Goal: Task Accomplishment & Management: Manage account settings

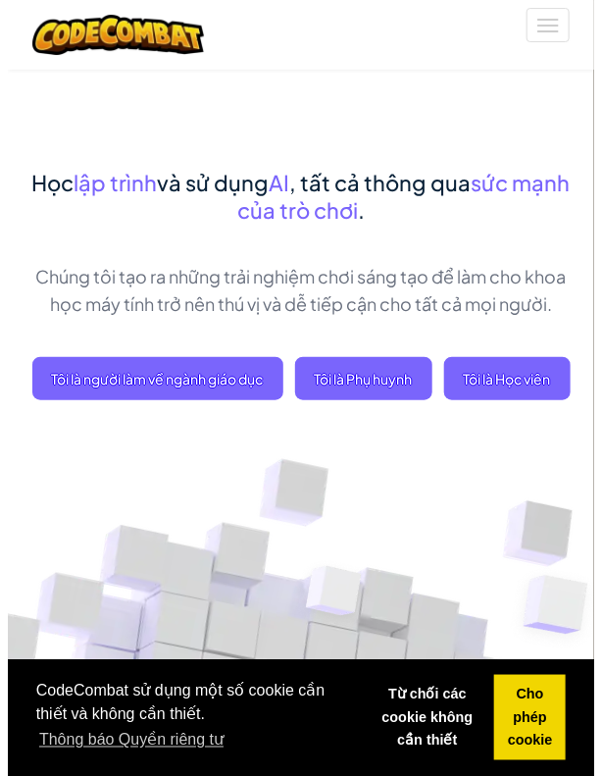
scroll to position [98, 0]
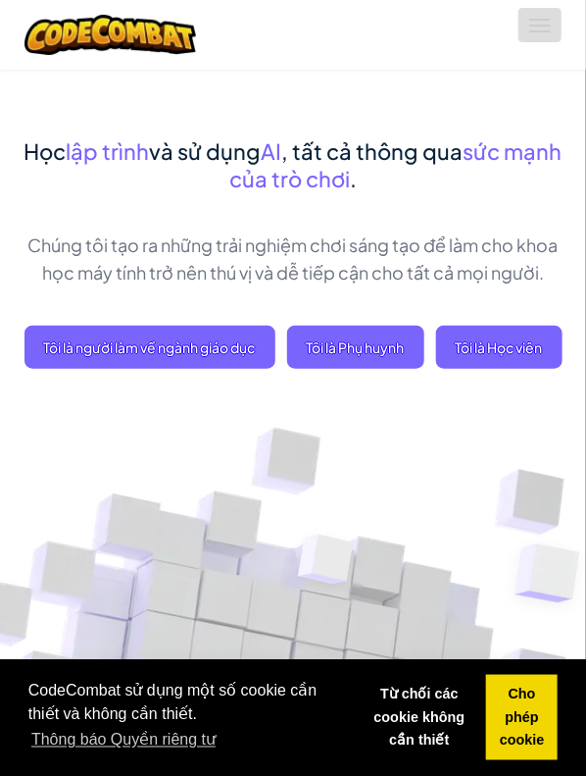
click at [533, 30] on span at bounding box center [541, 31] width 22 height 2
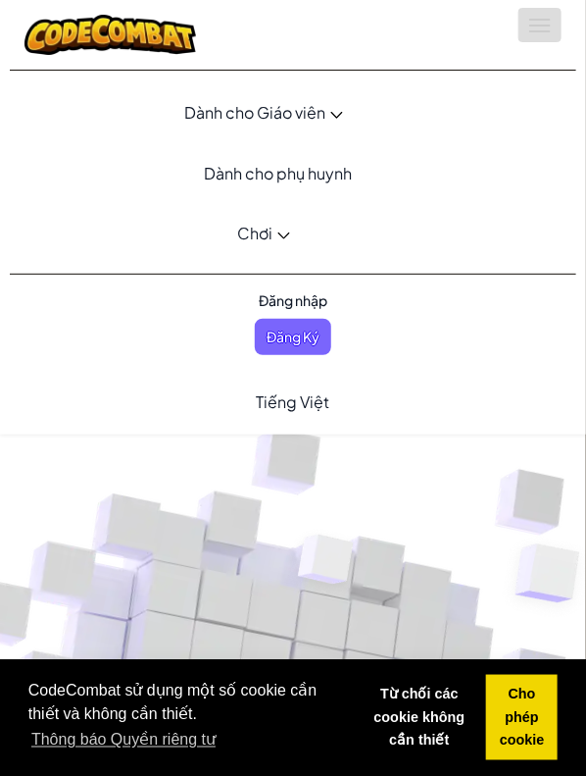
click at [530, 30] on span at bounding box center [541, 31] width 22 height 2
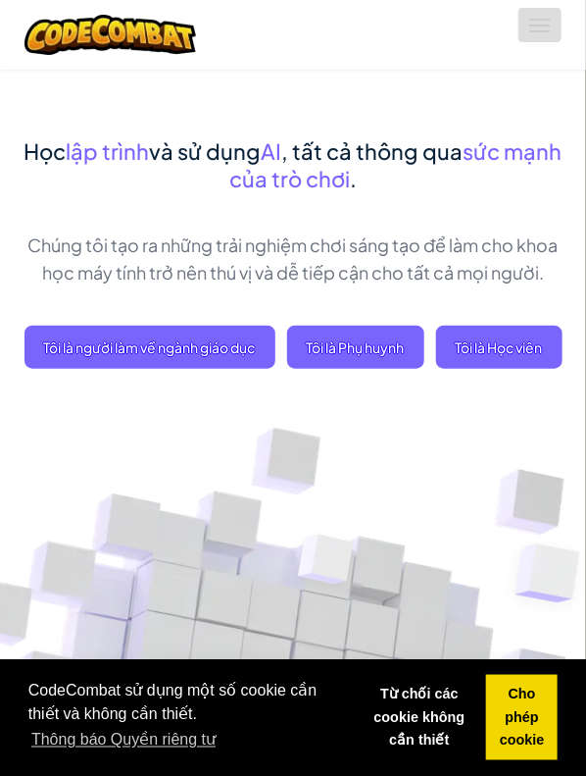
drag, startPoint x: 540, startPoint y: 36, endPoint x: 518, endPoint y: 61, distance: 33.3
click at [537, 36] on button "Mở menu" at bounding box center [540, 25] width 43 height 34
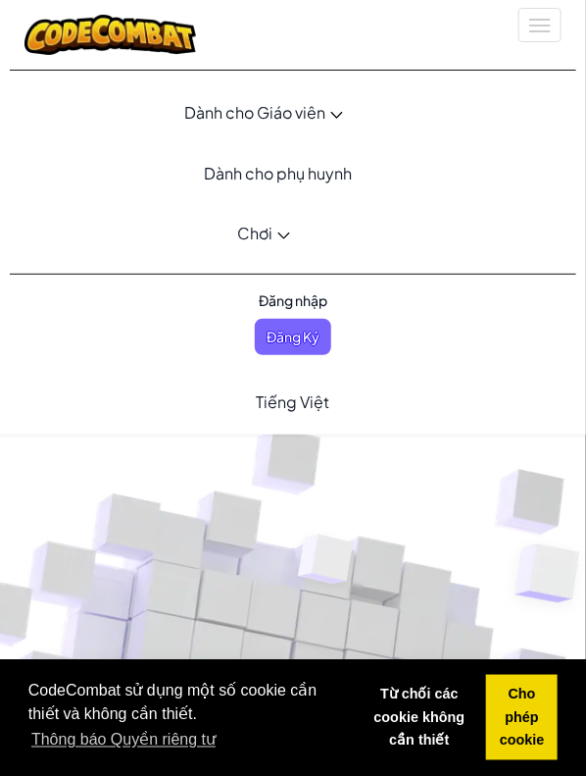
click at [325, 299] on span "Đăng nhập" at bounding box center [293, 300] width 92 height 36
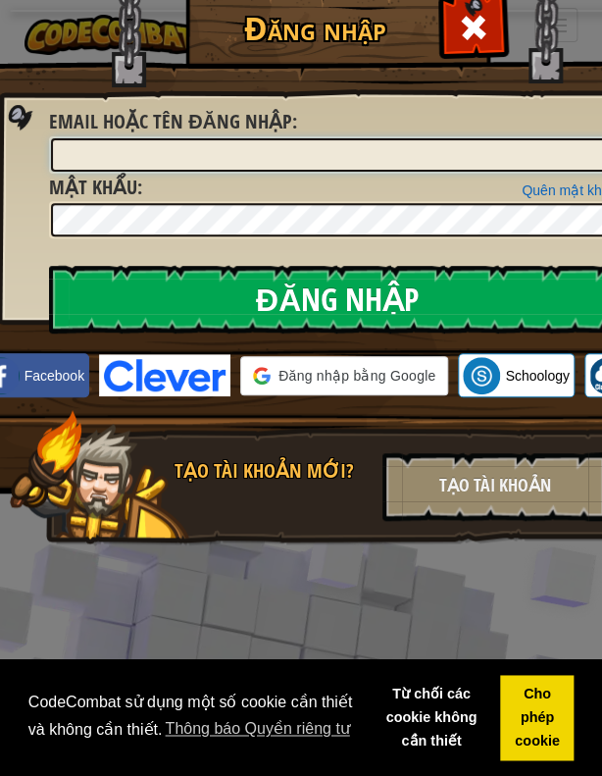
type input "MinhChau267"
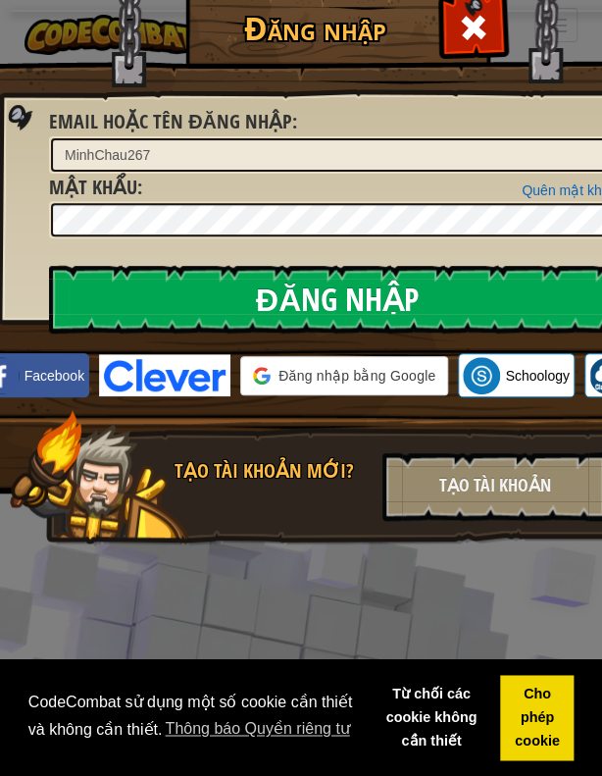
scroll to position [0, 23]
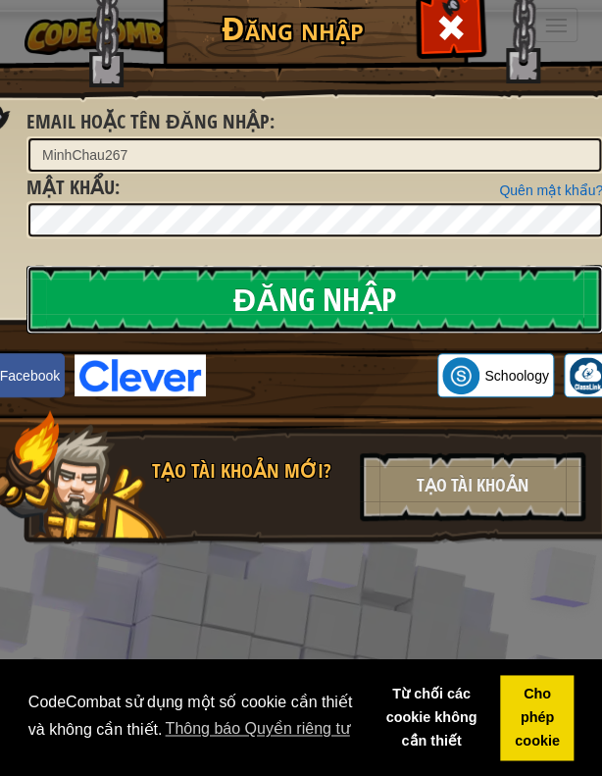
click at [353, 301] on input "Đăng nhập" at bounding box center [314, 299] width 577 height 69
click at [346, 289] on input "Đăng nhập" at bounding box center [314, 299] width 577 height 69
